Goal: Task Accomplishment & Management: Manage account settings

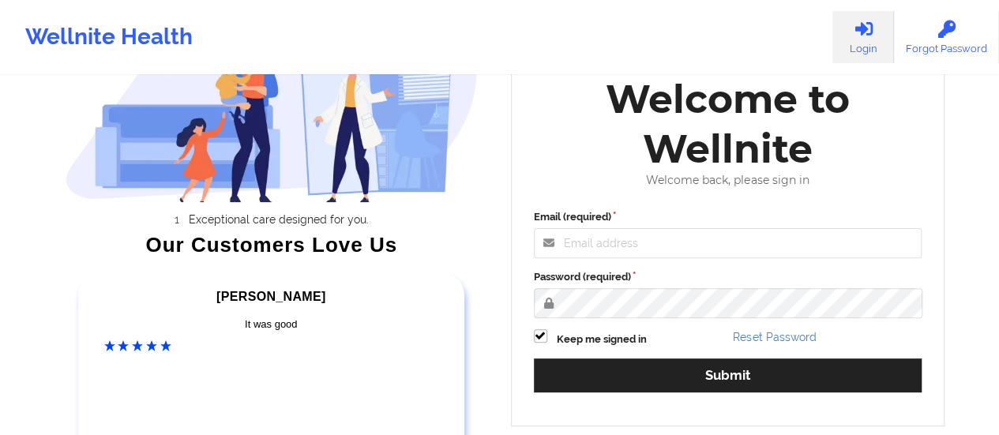
scroll to position [158, 0]
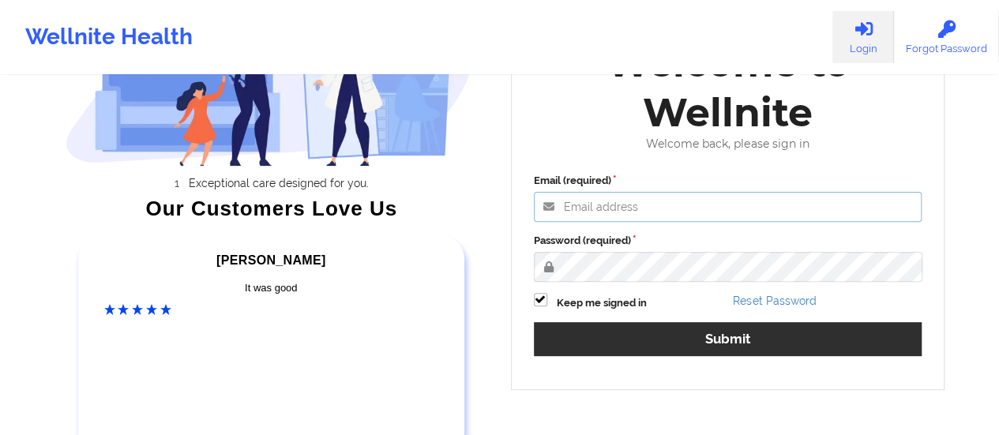
type input "[EMAIL_ADDRESS][DOMAIN_NAME]"
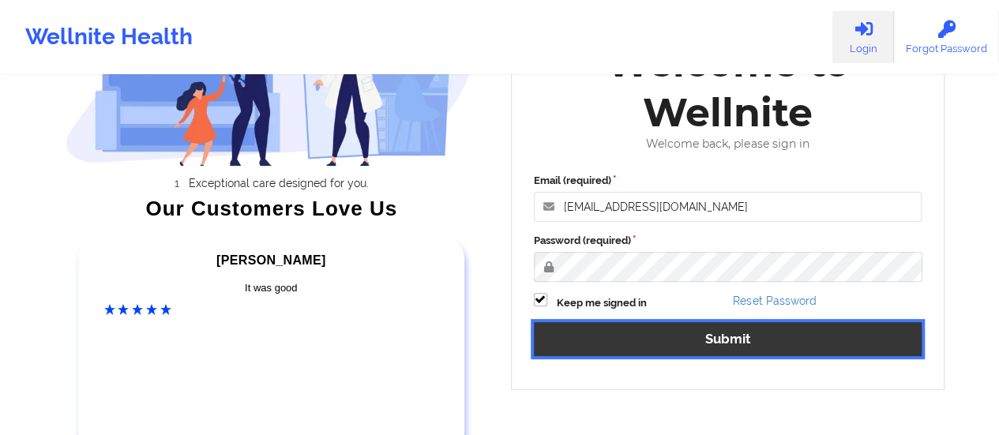
click at [689, 329] on button "Submit" at bounding box center [728, 339] width 389 height 34
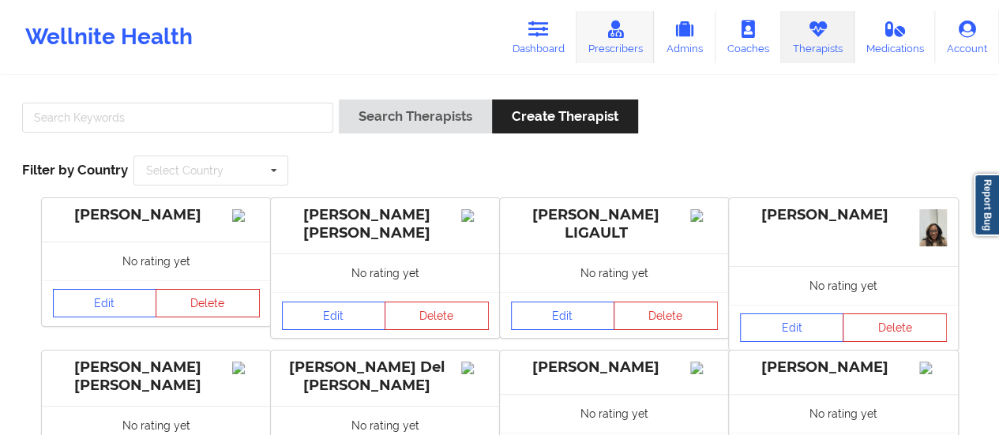
click at [624, 56] on link "Prescribers" at bounding box center [616, 37] width 78 height 52
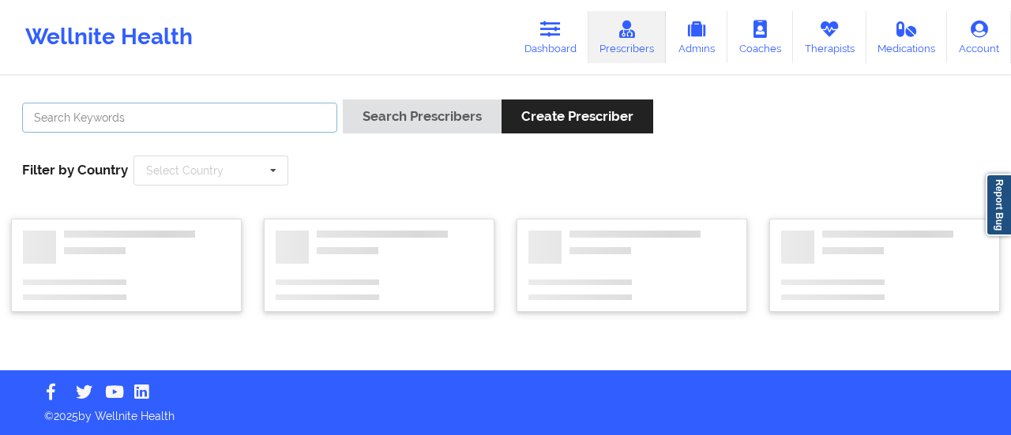
click at [218, 131] on input "text" at bounding box center [179, 118] width 315 height 30
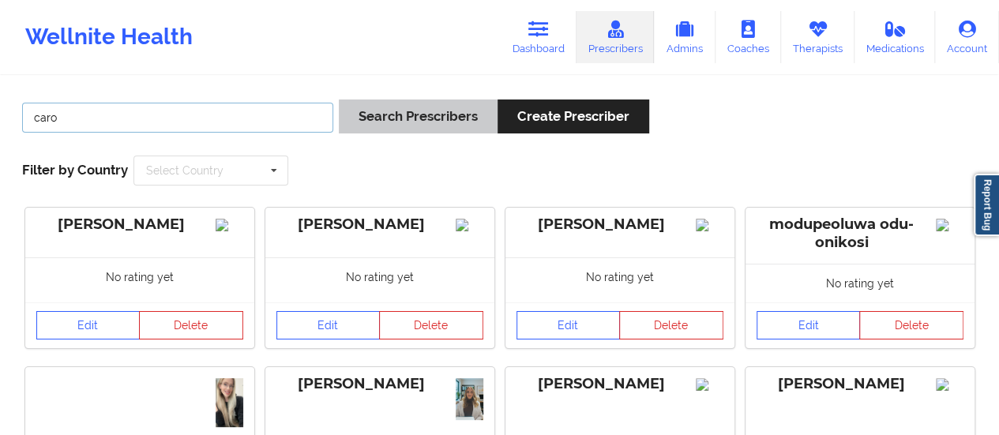
type input "caro"
click at [457, 122] on button "Search Prescribers" at bounding box center [418, 117] width 159 height 34
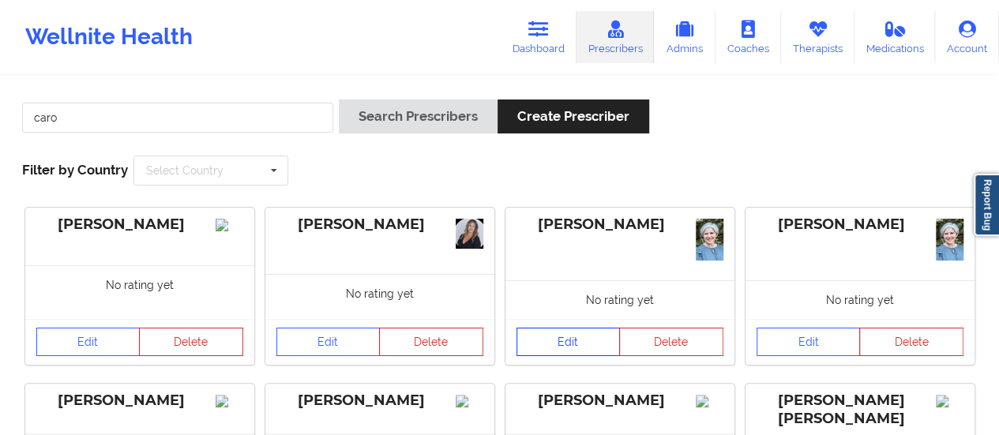
click at [603, 335] on link "Edit" at bounding box center [569, 342] width 104 height 28
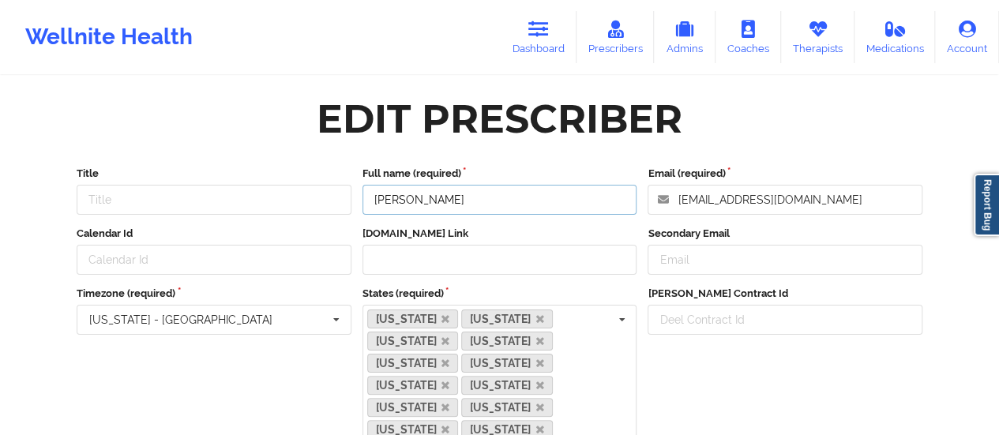
drag, startPoint x: 439, startPoint y: 201, endPoint x: 363, endPoint y: 203, distance: 75.8
click at [363, 203] on input "[PERSON_NAME]" at bounding box center [500, 200] width 275 height 30
drag, startPoint x: 823, startPoint y: 197, endPoint x: 666, endPoint y: 207, distance: 157.5
click at [666, 207] on input "[EMAIL_ADDRESS][DOMAIN_NAME]" at bounding box center [785, 200] width 275 height 30
drag, startPoint x: 445, startPoint y: 201, endPoint x: 341, endPoint y: 203, distance: 104.3
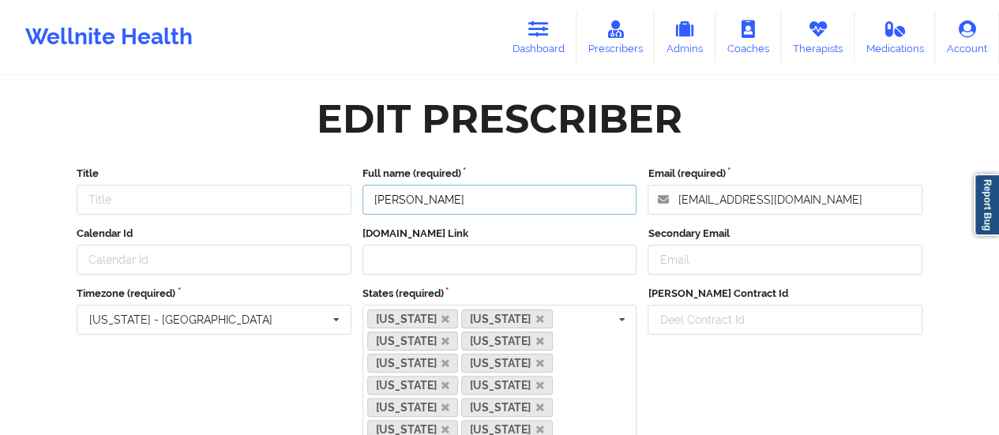
click at [341, 203] on div "Title Full name (required) [PERSON_NAME] Email (required) [EMAIL_ADDRESS][DOMAI…" at bounding box center [499, 190] width 857 height 49
drag, startPoint x: 840, startPoint y: 197, endPoint x: 667, endPoint y: 203, distance: 172.3
click at [667, 203] on input "[EMAIL_ADDRESS][DOMAIN_NAME]" at bounding box center [785, 200] width 275 height 30
